Goal: Entertainment & Leisure: Consume media (video, audio)

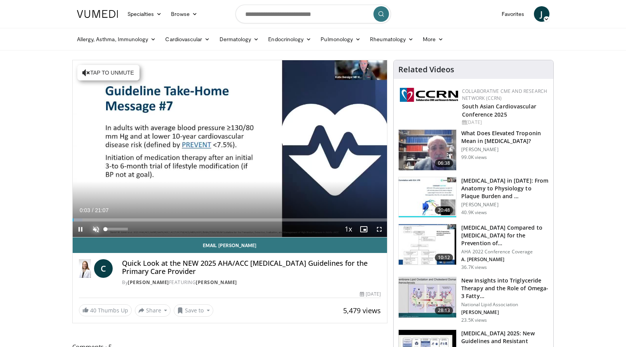
click at [96, 229] on span "Video Player" at bounding box center [96, 230] width 16 height 16
drag, startPoint x: 128, startPoint y: 229, endPoint x: 117, endPoint y: 229, distance: 11.3
click at [117, 229] on div "Volume Level" at bounding box center [111, 229] width 11 height 3
click at [120, 229] on div "65%" at bounding box center [117, 229] width 22 height 3
click at [380, 228] on span "Video Player" at bounding box center [380, 230] width 16 height 16
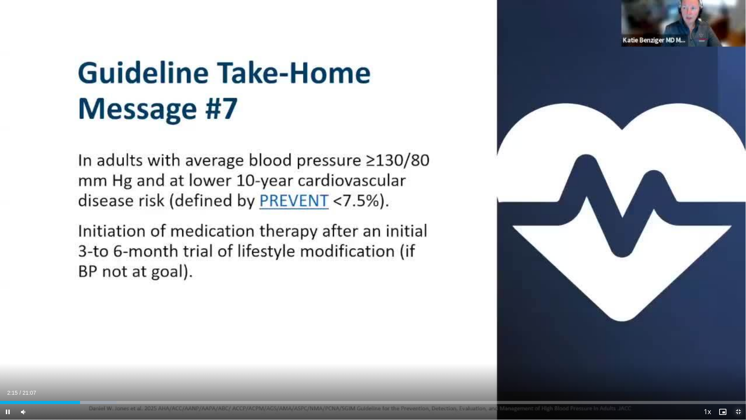
click at [626, 347] on span "Video Player" at bounding box center [739, 412] width 16 height 16
